Goal: Task Accomplishment & Management: Use online tool/utility

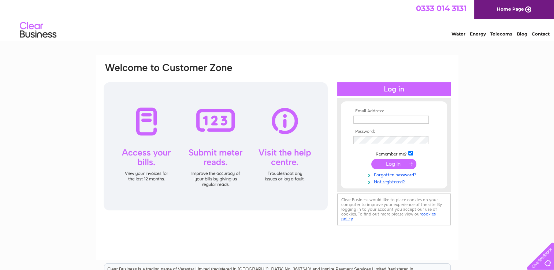
type input "accounts@affordablegolf.co.uk"
click at [384, 163] on input "submit" at bounding box center [393, 164] width 45 height 10
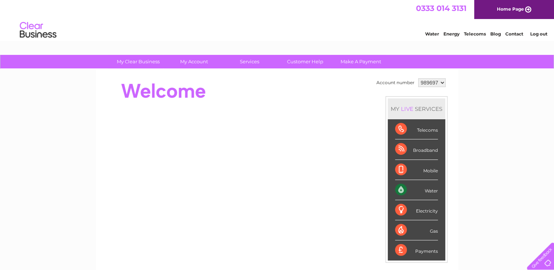
click at [427, 190] on div "Water" at bounding box center [416, 190] width 43 height 20
click at [409, 194] on div "Water" at bounding box center [416, 190] width 43 height 20
drag, startPoint x: 409, startPoint y: 194, endPoint x: 442, endPoint y: 83, distance: 115.9
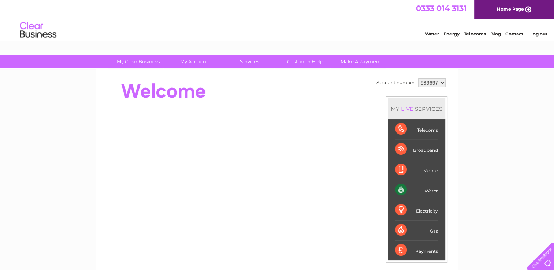
click at [442, 83] on select "989697" at bounding box center [431, 82] width 27 height 9
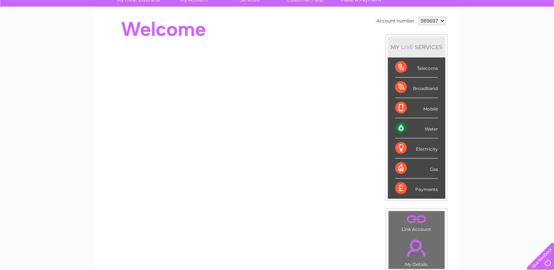
scroll to position [68, 0]
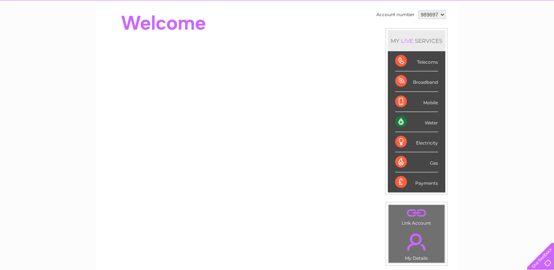
click at [443, 13] on select "989697" at bounding box center [431, 14] width 27 height 9
click at [418, 10] on select "989697" at bounding box center [431, 14] width 27 height 9
click at [410, 126] on div "Water" at bounding box center [416, 122] width 43 height 20
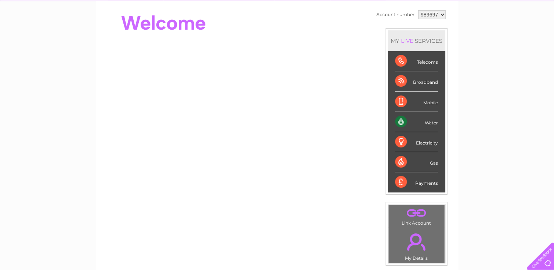
click at [410, 126] on div "Water" at bounding box center [416, 122] width 43 height 20
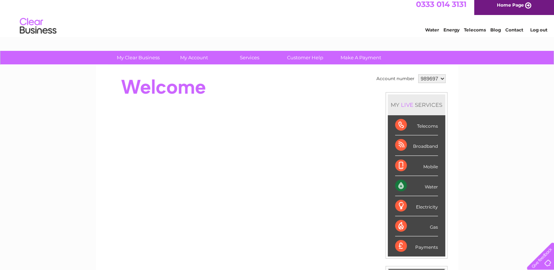
scroll to position [0, 0]
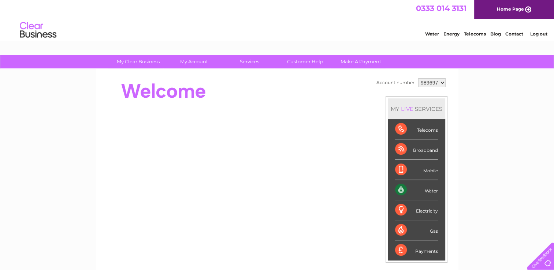
click at [402, 192] on div "Water" at bounding box center [416, 190] width 43 height 20
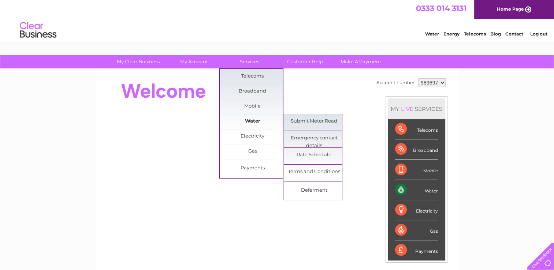
click at [261, 123] on link "Water" at bounding box center [252, 121] width 60 height 15
click at [294, 120] on link "Submit Meter Read" at bounding box center [314, 121] width 60 height 15
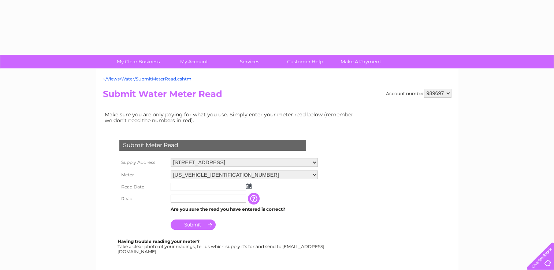
click at [300, 121] on div "~/Views/Water/SubmitMeterRead.cshtml Account number 989697 Submit Water Meter R…" at bounding box center [277, 217] width 363 height 296
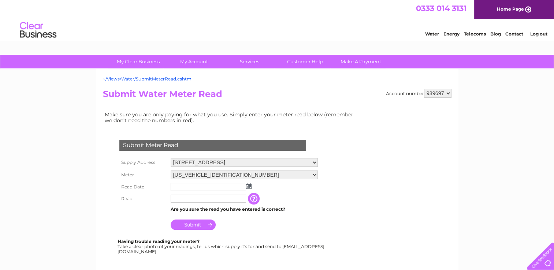
click at [447, 94] on select "989697" at bounding box center [437, 93] width 27 height 9
click at [365, 102] on h2 "Submit Water Meter Read" at bounding box center [277, 96] width 349 height 14
click at [318, 164] on select "37 Carlyle Avenue, Hillington Park, Glasgow, G52 4XX 48 Kelvin Avenue, Hillingt…" at bounding box center [244, 163] width 147 height 10
select select "530321"
click at [171, 158] on select "37 Carlyle Avenue, Hillington Park, Glasgow, G52 4XX 48 Kelvin Avenue, Hillingt…" at bounding box center [244, 163] width 147 height 10
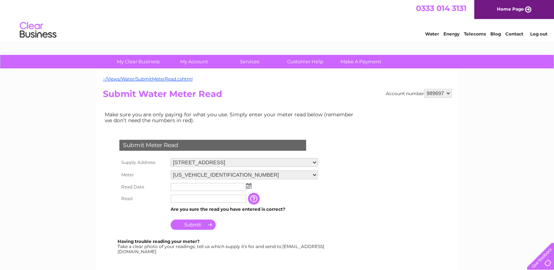
click at [249, 183] on img at bounding box center [248, 186] width 5 height 6
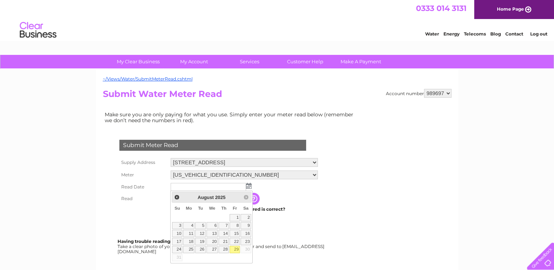
click at [234, 247] on link "29" at bounding box center [235, 249] width 10 height 7
type input "2025/08/29"
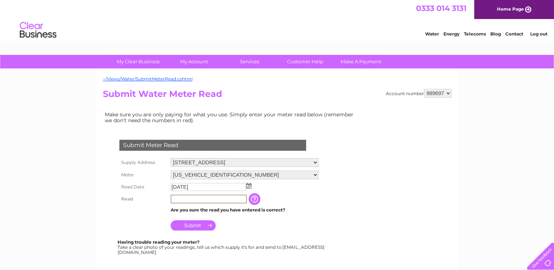
click at [181, 199] on input "text" at bounding box center [209, 199] width 76 height 9
click at [256, 201] on input "button" at bounding box center [254, 199] width 13 height 12
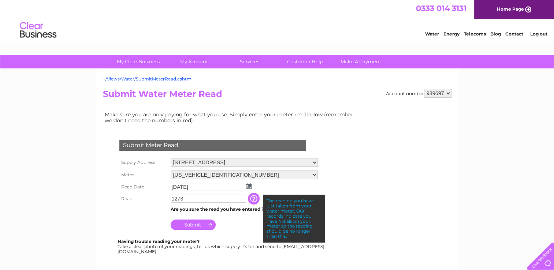
click at [259, 201] on input "button" at bounding box center [254, 199] width 13 height 12
click at [195, 224] on input "Submit" at bounding box center [193, 225] width 45 height 10
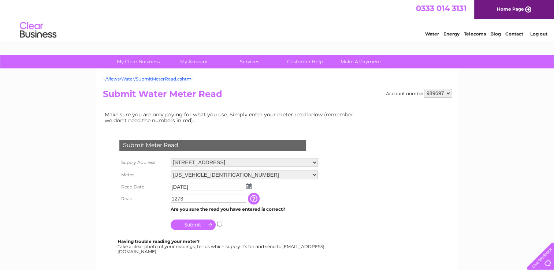
click at [195, 224] on input "Submit" at bounding box center [193, 225] width 45 height 10
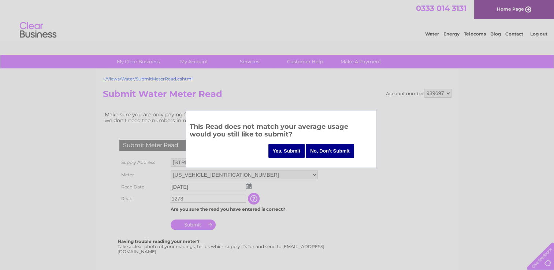
click at [313, 150] on input "No, Don't Submit" at bounding box center [330, 151] width 48 height 14
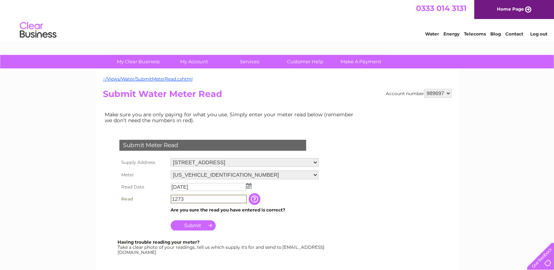
click at [186, 200] on input "1273" at bounding box center [209, 199] width 76 height 9
click at [194, 223] on input "Submit" at bounding box center [193, 225] width 45 height 10
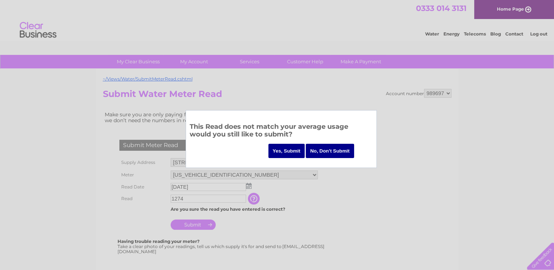
click at [318, 154] on input "No, Don't Submit" at bounding box center [330, 151] width 48 height 14
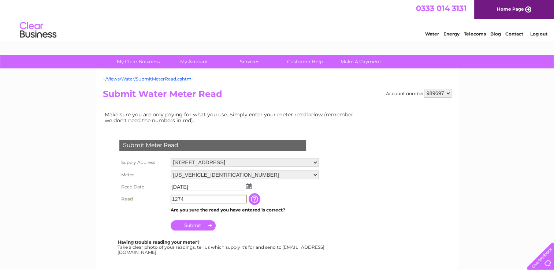
click at [187, 197] on input "1274" at bounding box center [209, 199] width 76 height 9
click at [187, 222] on input "Submit" at bounding box center [193, 225] width 45 height 10
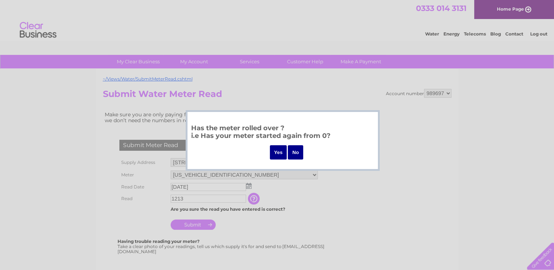
click at [298, 152] on input "No" at bounding box center [295, 152] width 15 height 14
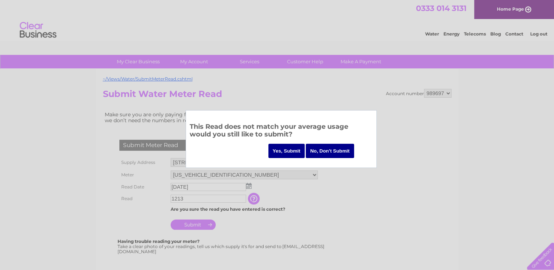
click at [321, 152] on input "No, Don't Submit" at bounding box center [330, 151] width 48 height 14
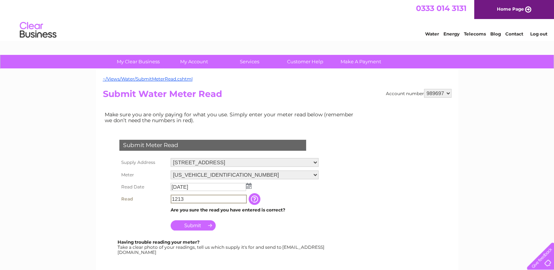
click at [186, 199] on input "1213" at bounding box center [209, 199] width 76 height 9
type input "1273"
click at [189, 225] on input "Submit" at bounding box center [193, 225] width 45 height 10
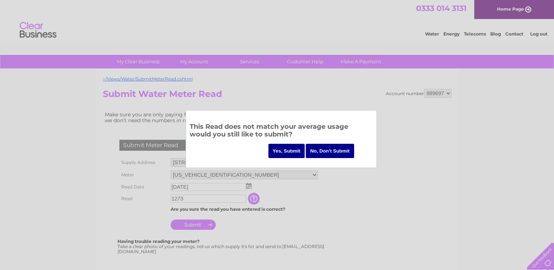
click at [278, 149] on input "Yes, Submit" at bounding box center [286, 151] width 37 height 14
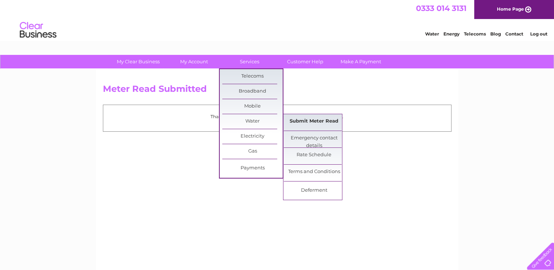
click at [300, 121] on link "Submit Meter Read" at bounding box center [314, 121] width 60 height 15
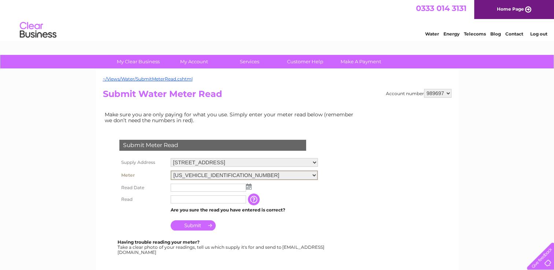
click at [318, 175] on select "06ELSTER19M347106" at bounding box center [244, 176] width 147 height 10
click at [318, 173] on select "06ELSTER19M347106" at bounding box center [244, 176] width 147 height 10
click at [299, 201] on td "The reading you have just taken from your water meter. Our records indicate you…" at bounding box center [290, 199] width 59 height 12
click at [248, 184] on img at bounding box center [248, 186] width 5 height 6
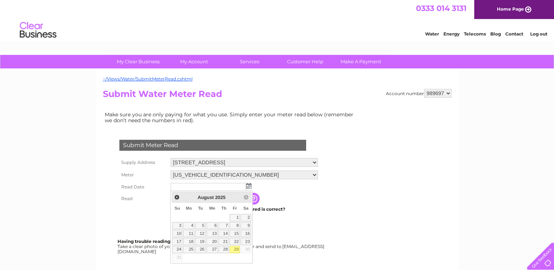
click at [238, 248] on link "29" at bounding box center [235, 249] width 10 height 7
type input "2025/08/29"
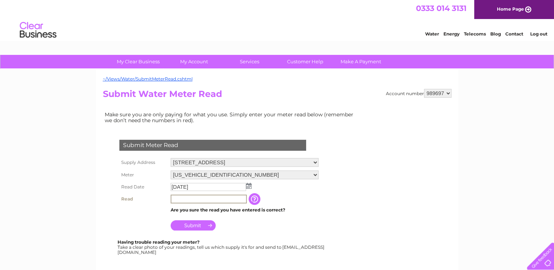
click at [175, 198] on input "text" at bounding box center [209, 199] width 76 height 9
type input "0169"
click at [200, 225] on input "Submit" at bounding box center [193, 225] width 45 height 10
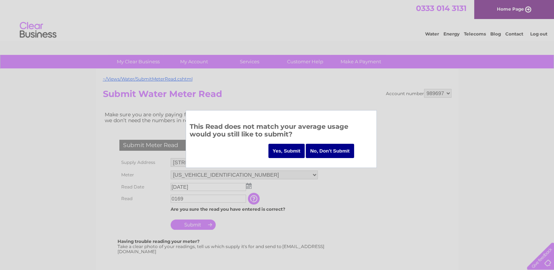
click at [283, 150] on input "Yes, Submit" at bounding box center [286, 151] width 37 height 14
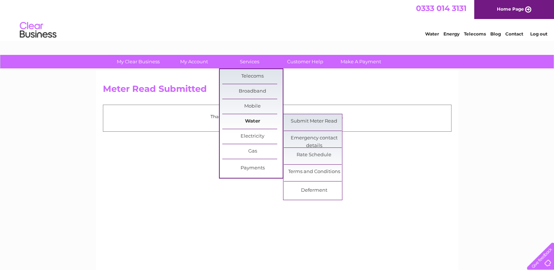
click at [256, 122] on link "Water" at bounding box center [252, 121] width 60 height 15
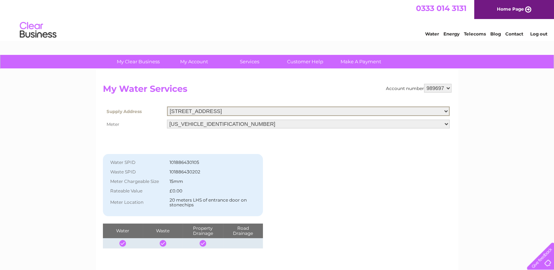
click at [445, 114] on select "[STREET_ADDRESS] [STREET_ADDRESS][PERSON_NAME] 2-4 [STREET_ADDRESS] 3XS [STREET…" at bounding box center [308, 112] width 283 height 10
select select "524828"
click at [167, 107] on select "[STREET_ADDRESS] [STREET_ADDRESS][PERSON_NAME] 2-4 [STREET_ADDRESS] 3XS [STREET…" at bounding box center [308, 112] width 283 height 10
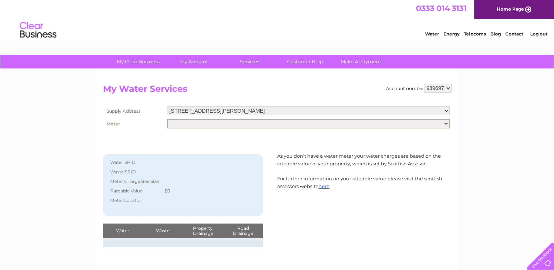
click at [445, 125] on select at bounding box center [308, 124] width 283 height 10
click at [448, 87] on select "989697" at bounding box center [437, 88] width 27 height 9
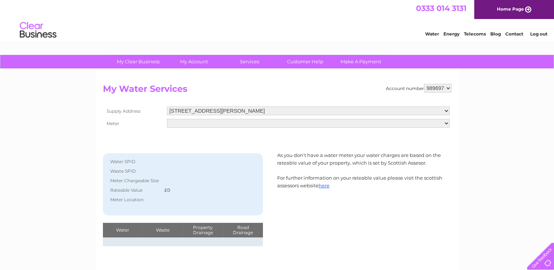
click at [448, 87] on select "989697" at bounding box center [437, 88] width 27 height 9
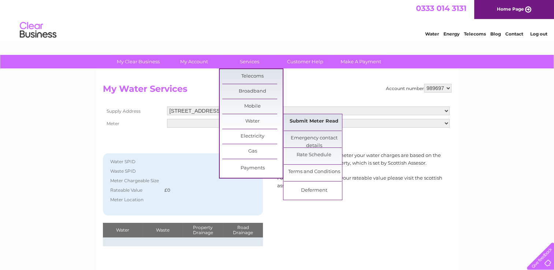
click at [297, 118] on link "Submit Meter Read" at bounding box center [314, 121] width 60 height 15
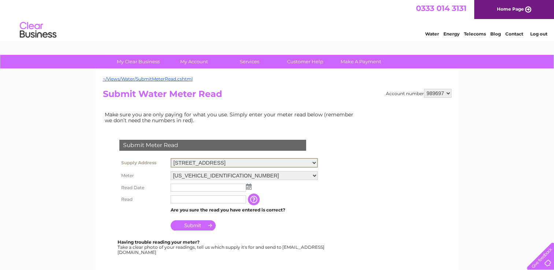
click at [318, 163] on select "[STREET_ADDRESS] [STREET_ADDRESS][PERSON_NAME] 2-4 [STREET_ADDRESS] 3XS [STREET…" at bounding box center [244, 163] width 147 height 10
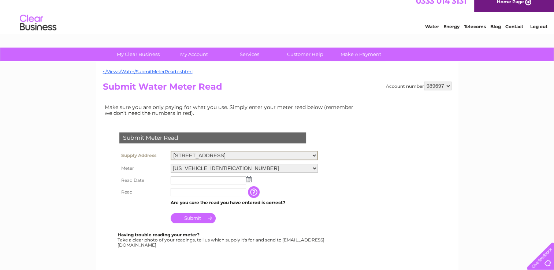
scroll to position [15, 0]
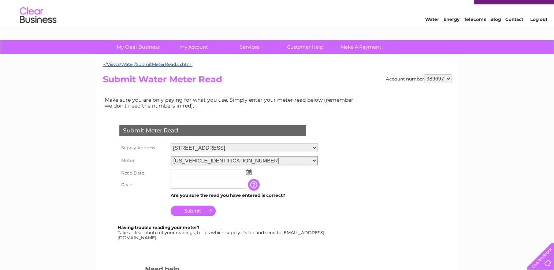
click at [318, 159] on select "[US_VEHICLE_IDENTIFICATION_NUMBER]" at bounding box center [244, 161] width 147 height 10
click at [318, 147] on select "[STREET_ADDRESS] [STREET_ADDRESS][PERSON_NAME] 2-4 [STREET_ADDRESS] 3XS [STREET…" at bounding box center [244, 149] width 147 height 10
select select "530321"
click at [171, 144] on select "37 Carlyle Avenue, Hillington Park, Glasgow, G52 4XX 48 Kelvin Avenue, Hillingt…" at bounding box center [244, 149] width 147 height 10
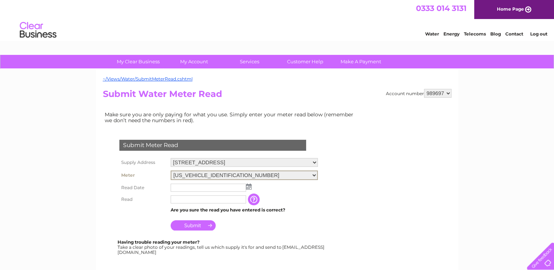
click at [318, 174] on select "[US_VEHICLE_IDENTIFICATION_NUMBER] 06KENT-X09A018777" at bounding box center [244, 176] width 147 height 10
select select "400427"
click at [171, 171] on select "[US_VEHICLE_IDENTIFICATION_NUMBER] 06KENT-X09A018777" at bounding box center [244, 176] width 147 height 10
click at [183, 189] on input "text" at bounding box center [209, 187] width 76 height 9
click at [179, 185] on input "text" at bounding box center [209, 187] width 76 height 9
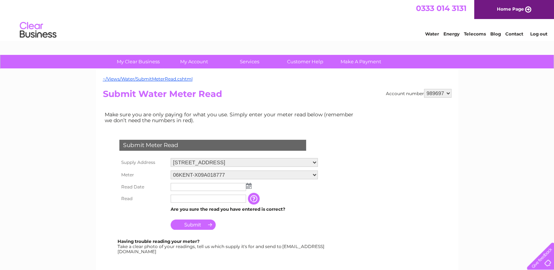
click at [248, 186] on img at bounding box center [248, 186] width 5 height 6
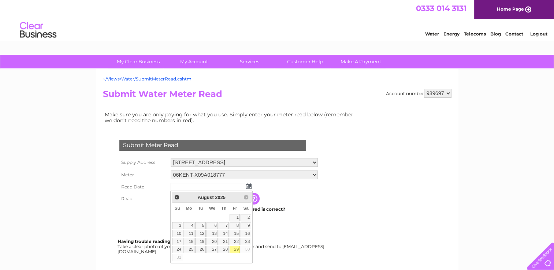
click at [234, 248] on link "29" at bounding box center [235, 249] width 10 height 7
type input "2025/08/29"
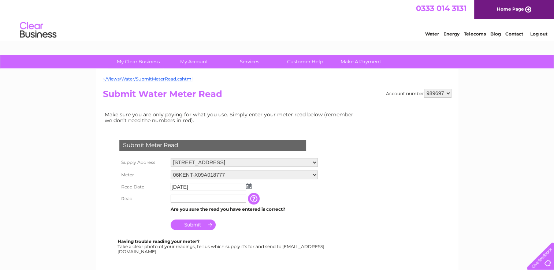
click at [176, 197] on input "text" at bounding box center [208, 199] width 75 height 8
click at [185, 196] on input "056" at bounding box center [209, 199] width 76 height 9
type input "0578"
click at [192, 223] on input "Submit" at bounding box center [193, 225] width 45 height 10
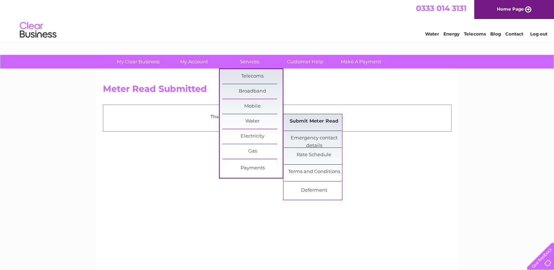
click at [296, 117] on link "Submit Meter Read" at bounding box center [314, 121] width 60 height 15
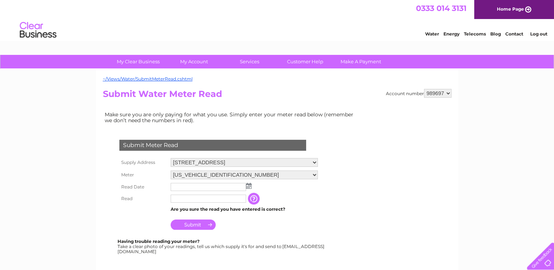
click at [297, 121] on td "Make sure you are only paying for what you use. Simply enter your meter read be…" at bounding box center [231, 117] width 256 height 15
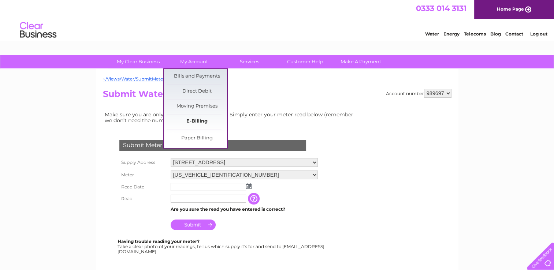
click at [199, 121] on link "E-Billing" at bounding box center [197, 121] width 60 height 15
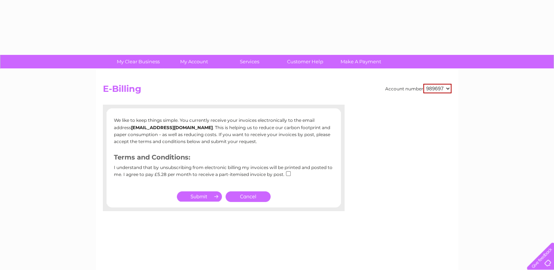
click at [199, 121] on p "We like to keep things simple. You currently receive your invoices electronical…" at bounding box center [224, 131] width 220 height 28
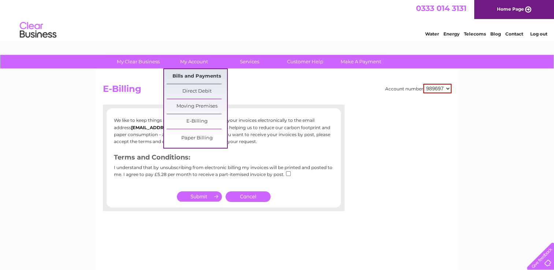
click at [182, 75] on link "Bills and Payments" at bounding box center [197, 76] width 60 height 15
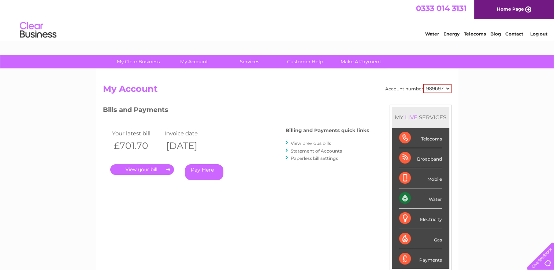
click at [152, 169] on link "." at bounding box center [142, 169] width 64 height 11
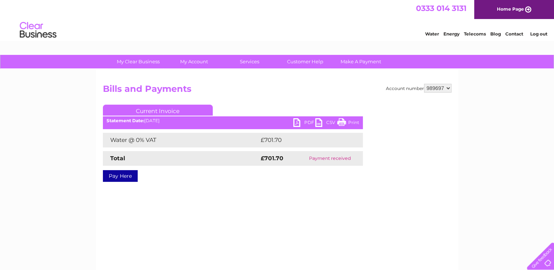
click at [310, 124] on link "PDF" at bounding box center [304, 123] width 22 height 11
click at [308, 120] on link "PDF" at bounding box center [304, 123] width 22 height 11
